Goal: Task Accomplishment & Management: Manage account settings

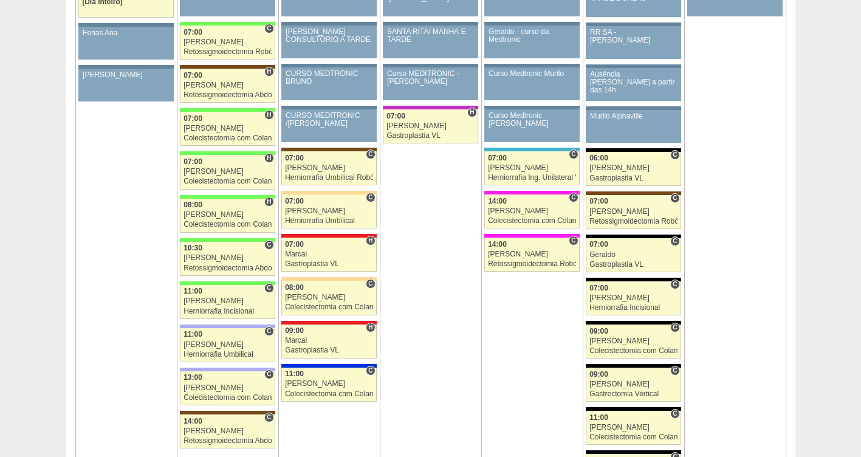
scroll to position [1415, 0]
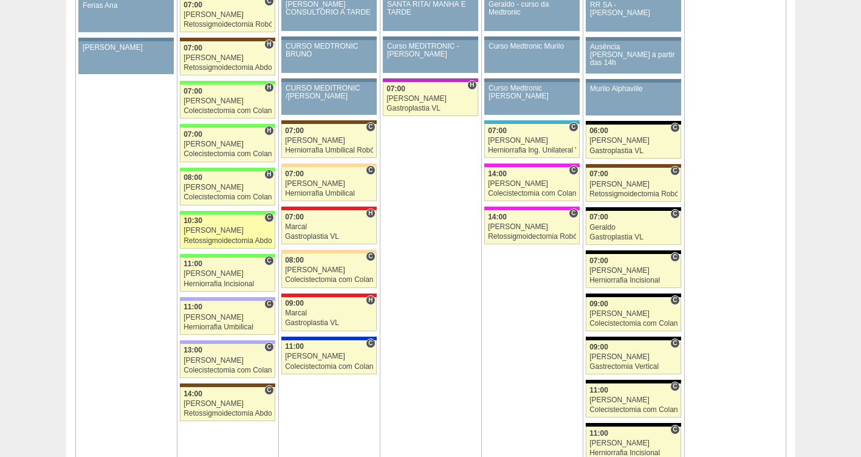
click at [212, 234] on div "Bruno" at bounding box center [228, 231] width 88 height 8
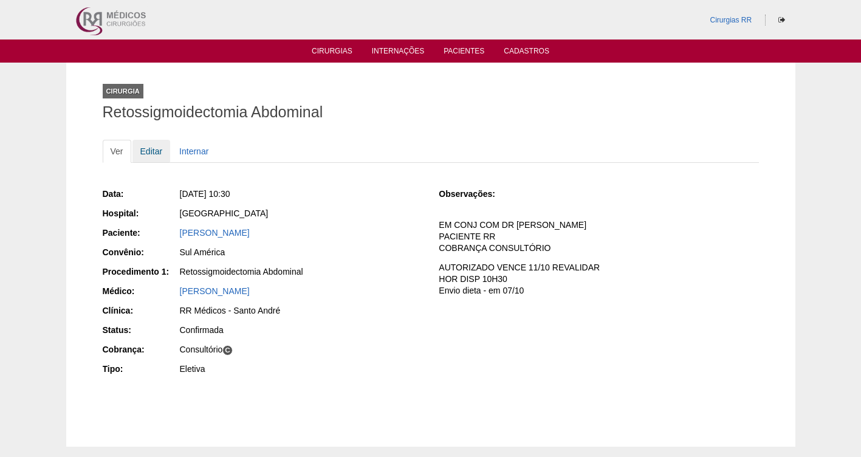
click at [145, 155] on link "Editar" at bounding box center [152, 151] width 38 height 23
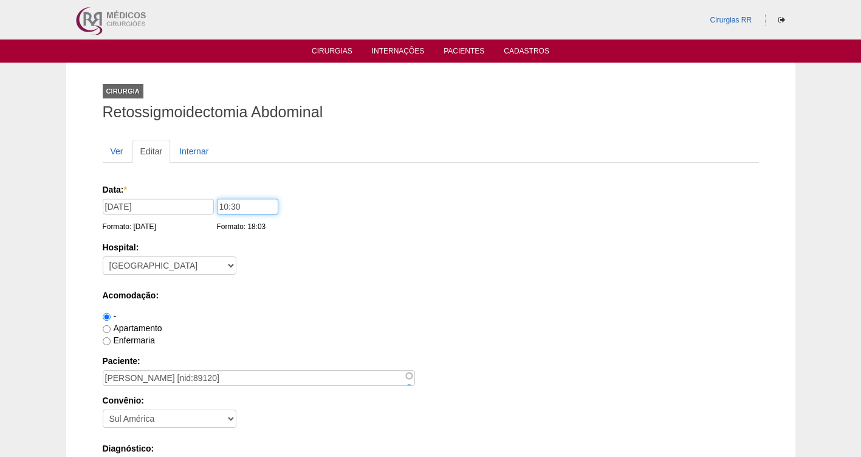
drag, startPoint x: 220, startPoint y: 207, endPoint x: 188, endPoint y: 207, distance: 31.6
click at [188, 196] on div "Data: * 13/10/2025 Formato: 10/10/2025 10:30 Formato: 18:03" at bounding box center [429, 190] width 652 height 12
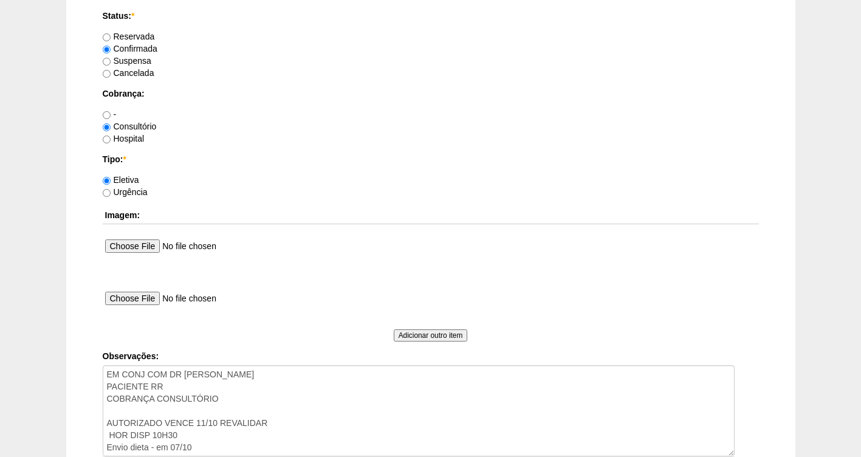
scroll to position [1134, 0]
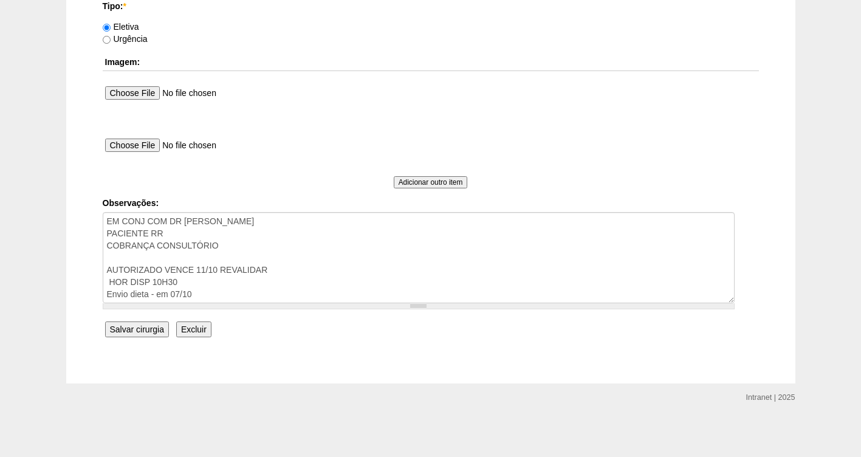
type input "09"
click at [139, 329] on input "Salvar cirurgia" at bounding box center [137, 330] width 64 height 16
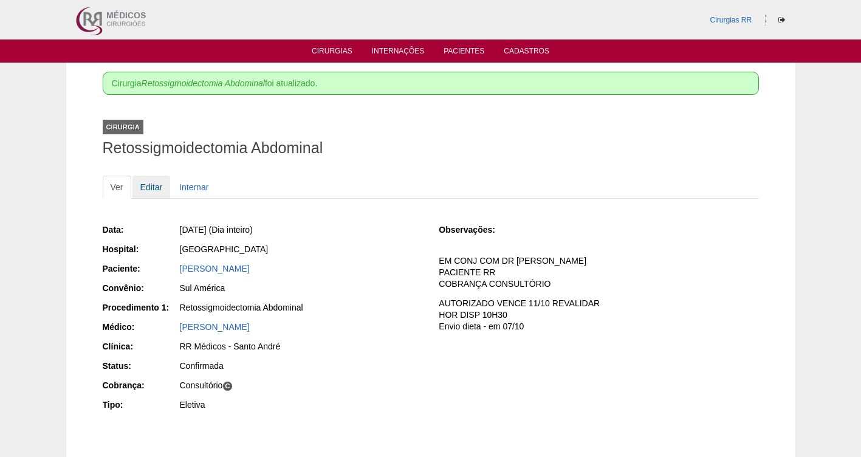
click at [155, 188] on link "Editar" at bounding box center [152, 187] width 38 height 23
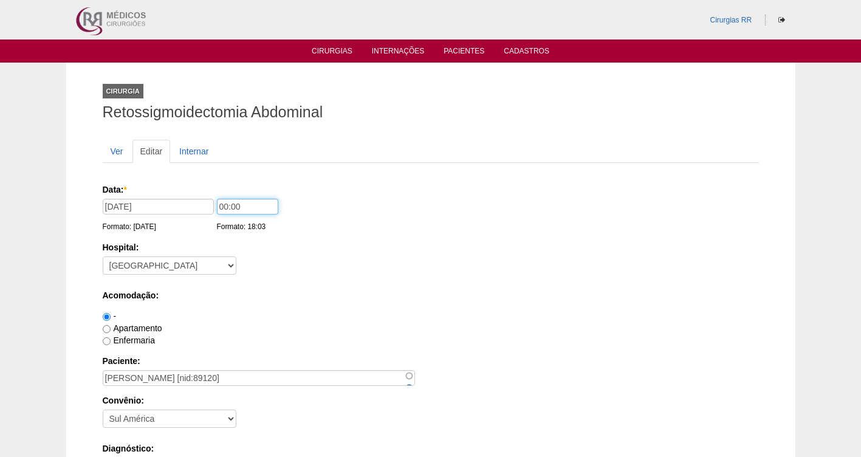
drag, startPoint x: 243, startPoint y: 210, endPoint x: 176, endPoint y: 195, distance: 69.2
click at [179, 196] on div "Data: * 13/10/2025 Formato: 10/10/2025 00:00 Formato: 18:03" at bounding box center [429, 190] width 652 height 12
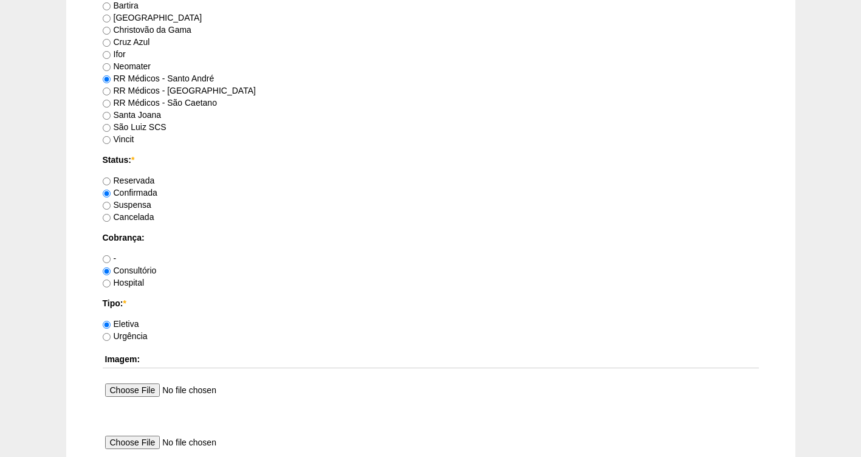
scroll to position [1134, 0]
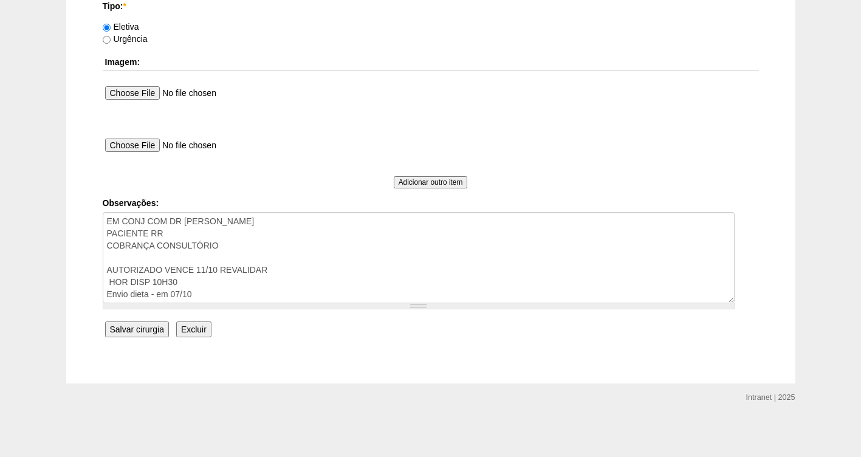
type input "09:00"
click at [125, 334] on input "Salvar cirurgia" at bounding box center [137, 330] width 64 height 16
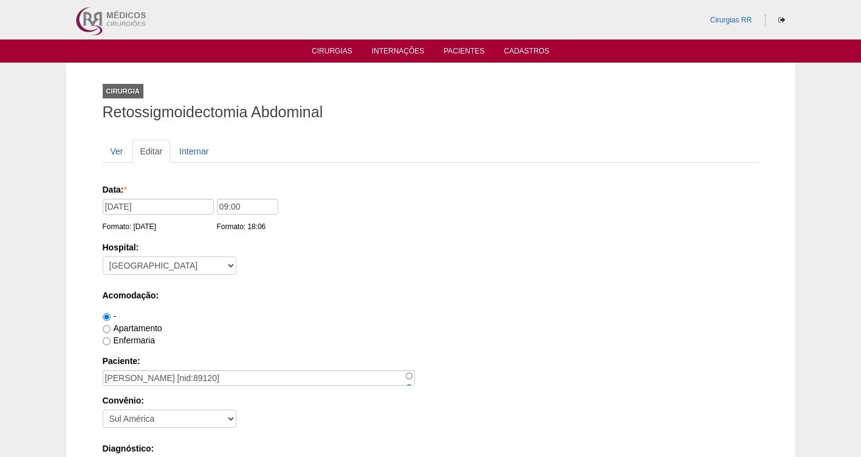
scroll to position [1133, 0]
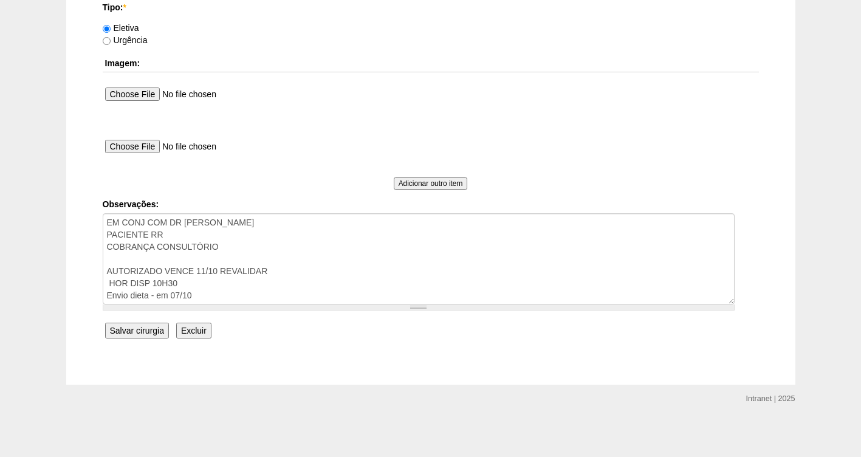
click at [121, 330] on input "Salvar cirurgia" at bounding box center [137, 331] width 64 height 16
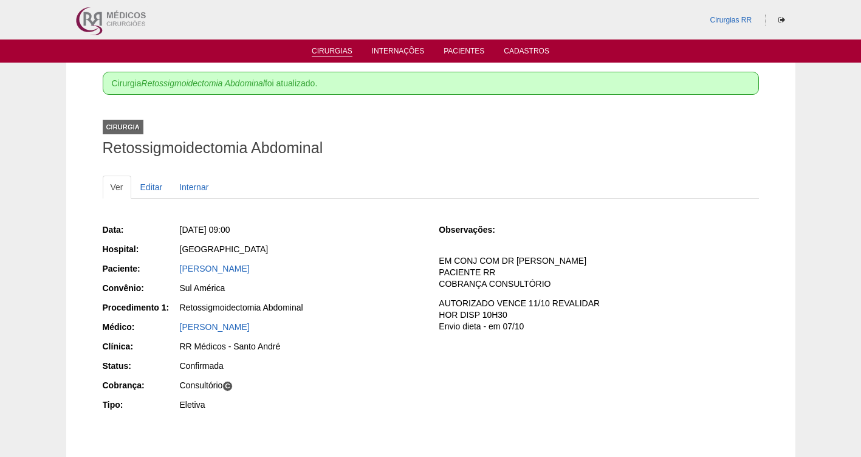
click at [334, 46] on li "Cirurgias" at bounding box center [332, 51] width 58 height 10
click at [332, 51] on link "Cirurgias" at bounding box center [332, 52] width 41 height 10
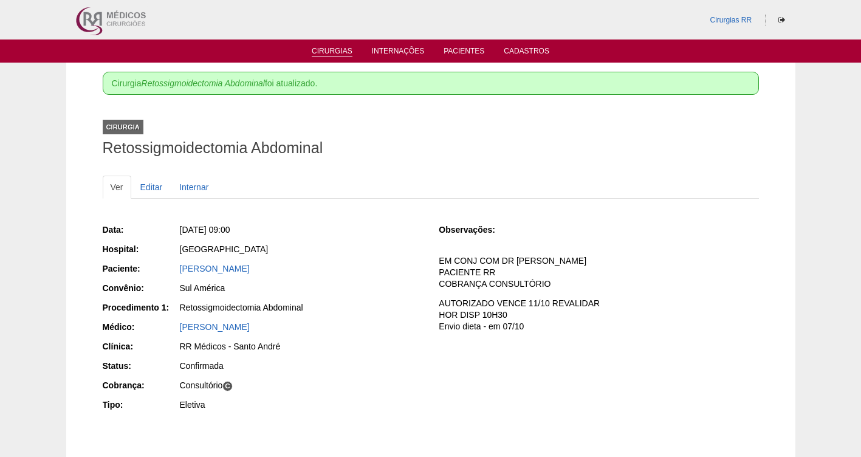
click at [332, 51] on link "Cirurgias" at bounding box center [332, 52] width 41 height 10
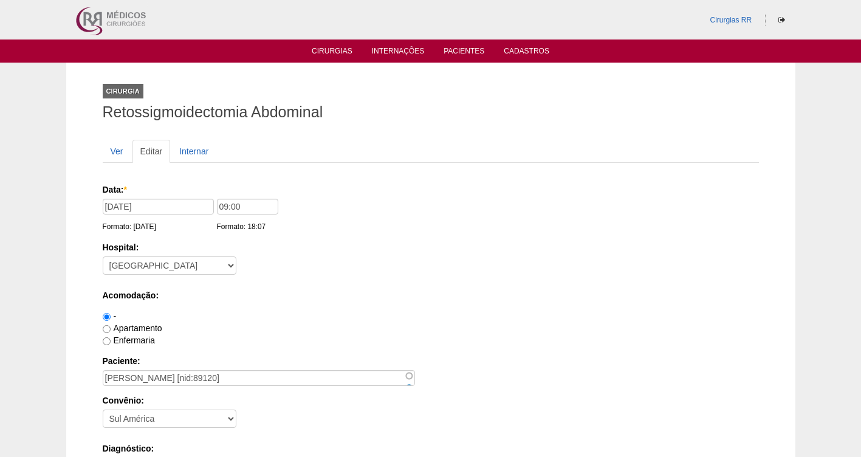
scroll to position [1133, 0]
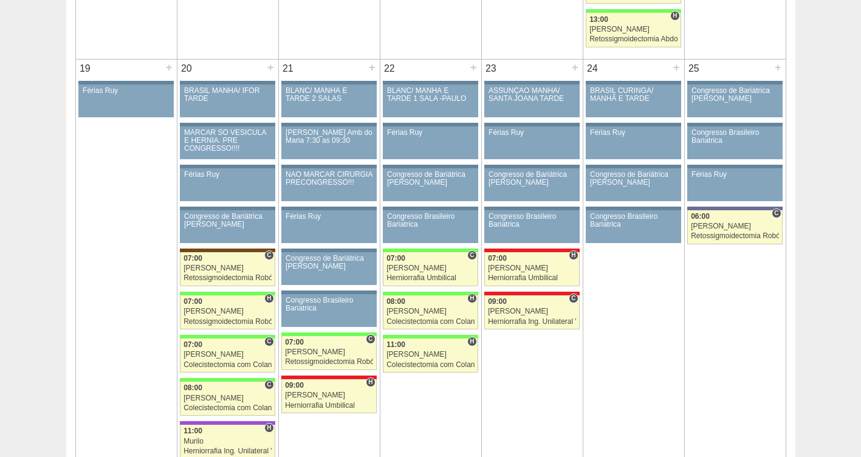
scroll to position [1883, 0]
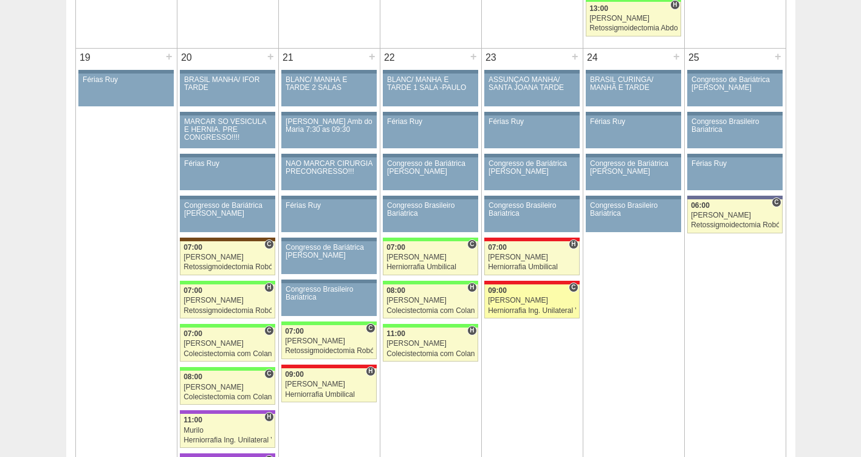
click at [539, 292] on div "09:00" at bounding box center [532, 291] width 88 height 8
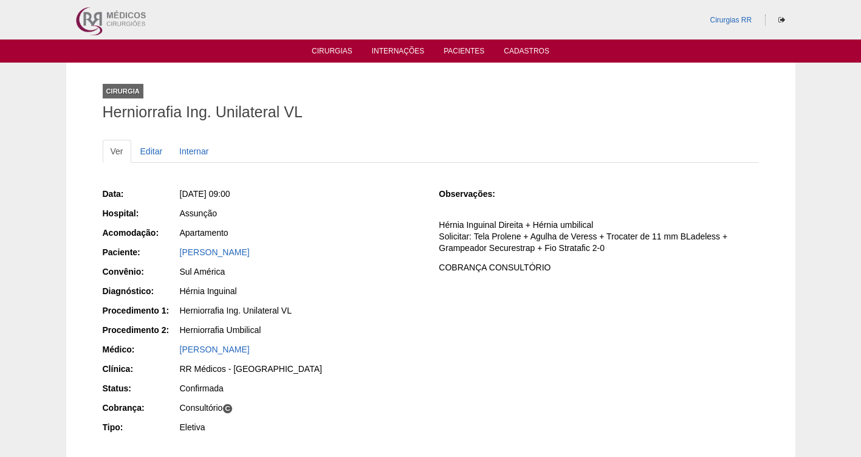
drag, startPoint x: 334, startPoint y: 250, endPoint x: 176, endPoint y: 246, distance: 158.1
click at [176, 246] on div "Paciente: [PERSON_NAME]" at bounding box center [263, 253] width 320 height 15
copy div "Paciente: [PERSON_NAME]"
